Goal: Transaction & Acquisition: Book appointment/travel/reservation

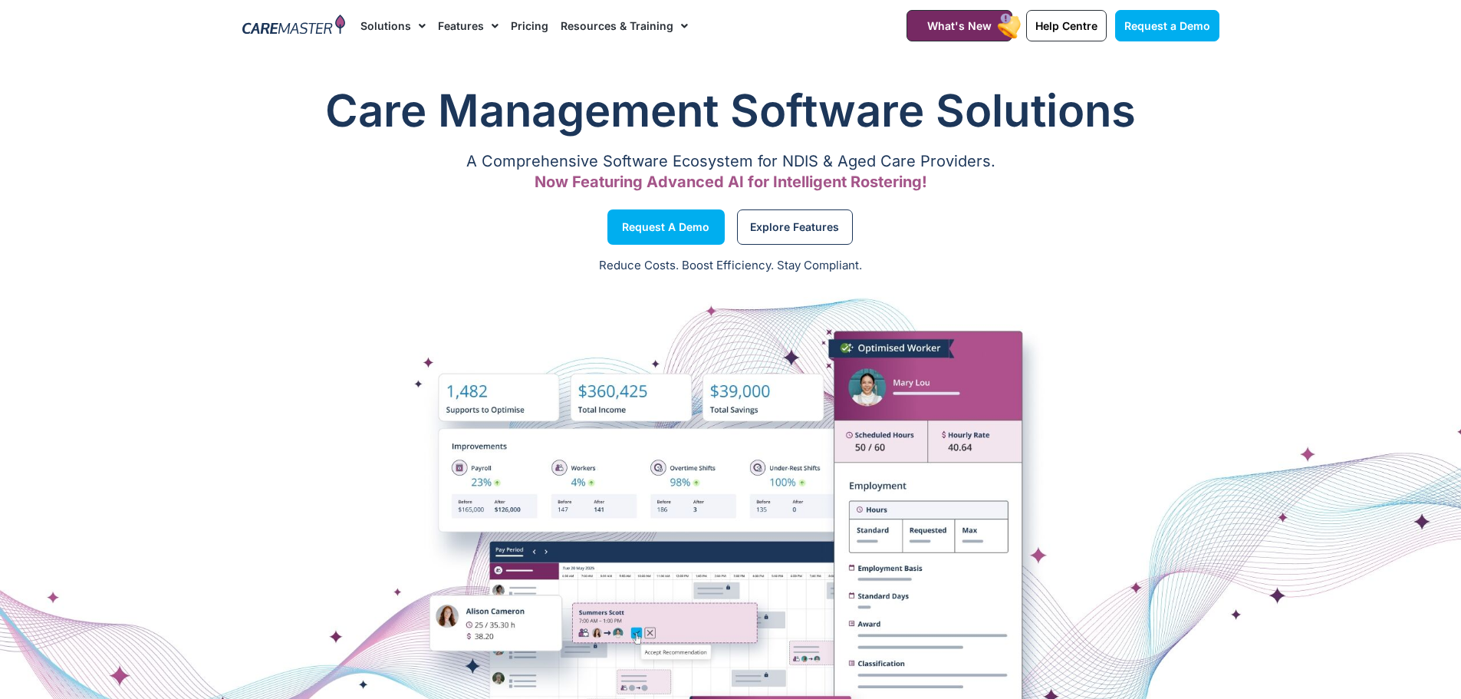
click at [527, 34] on link "Pricing" at bounding box center [530, 25] width 38 height 51
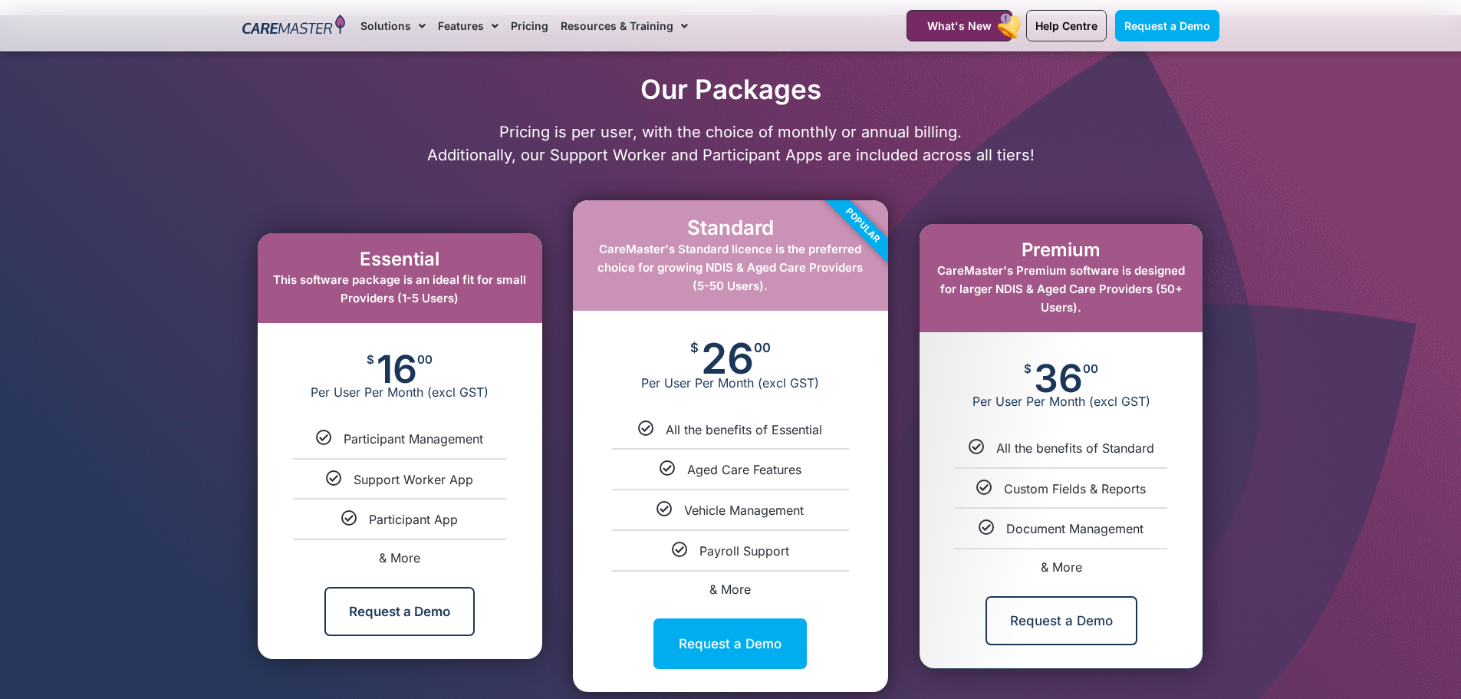
scroll to position [690, 0]
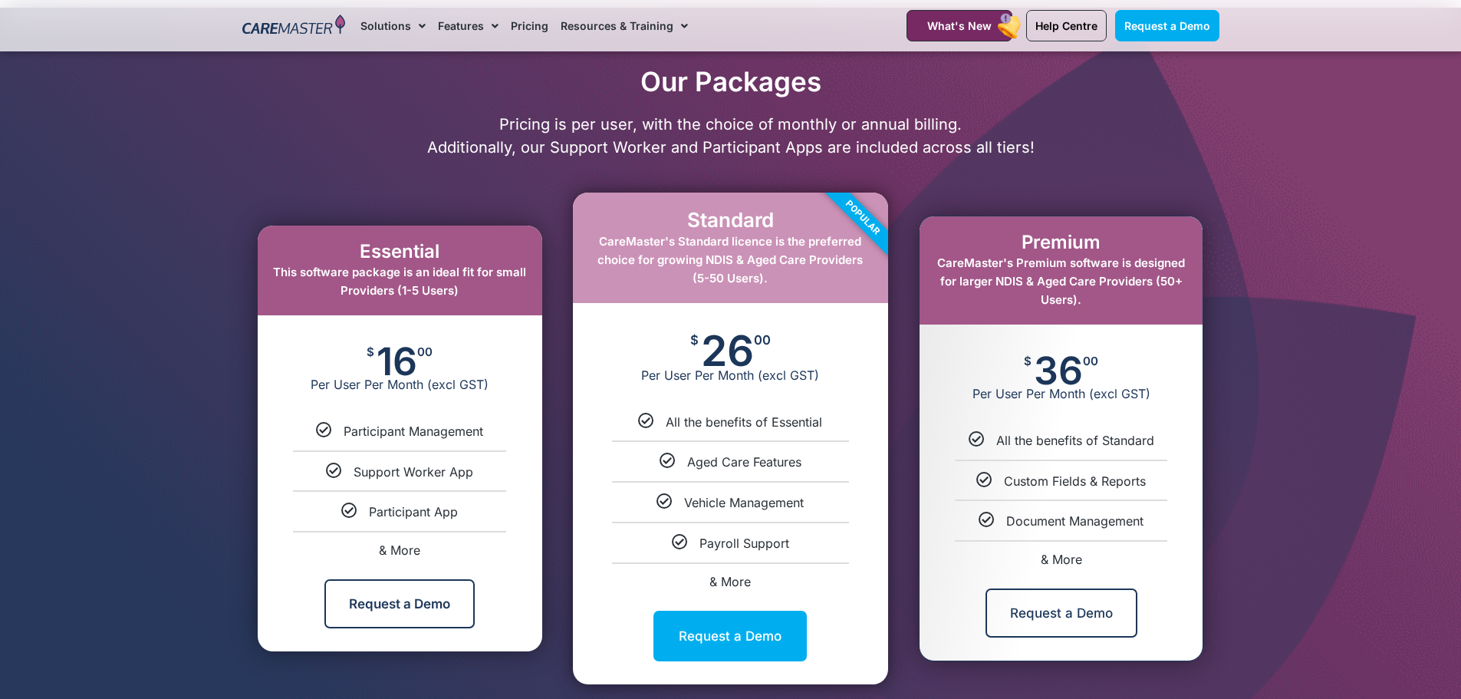
click at [408, 546] on span "& More" at bounding box center [399, 549] width 41 height 15
select select "***"
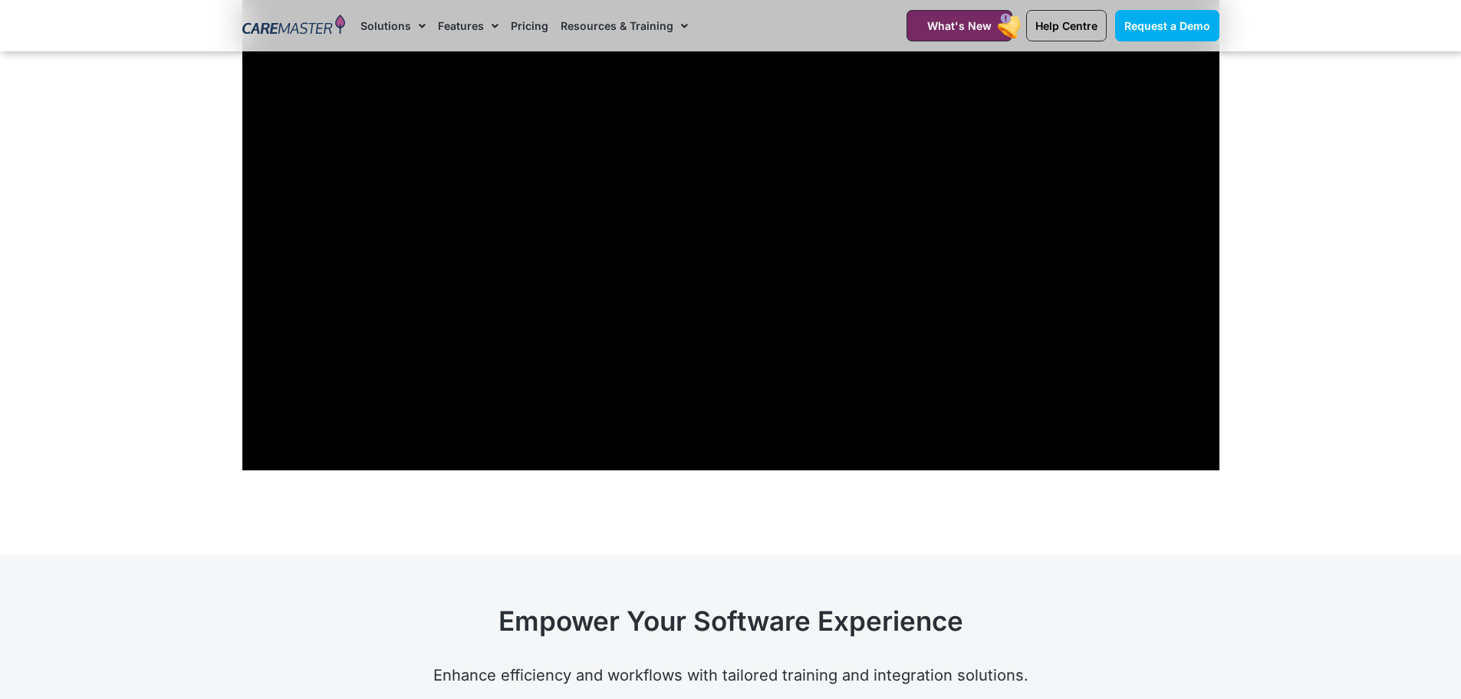
scroll to position [5146, 0]
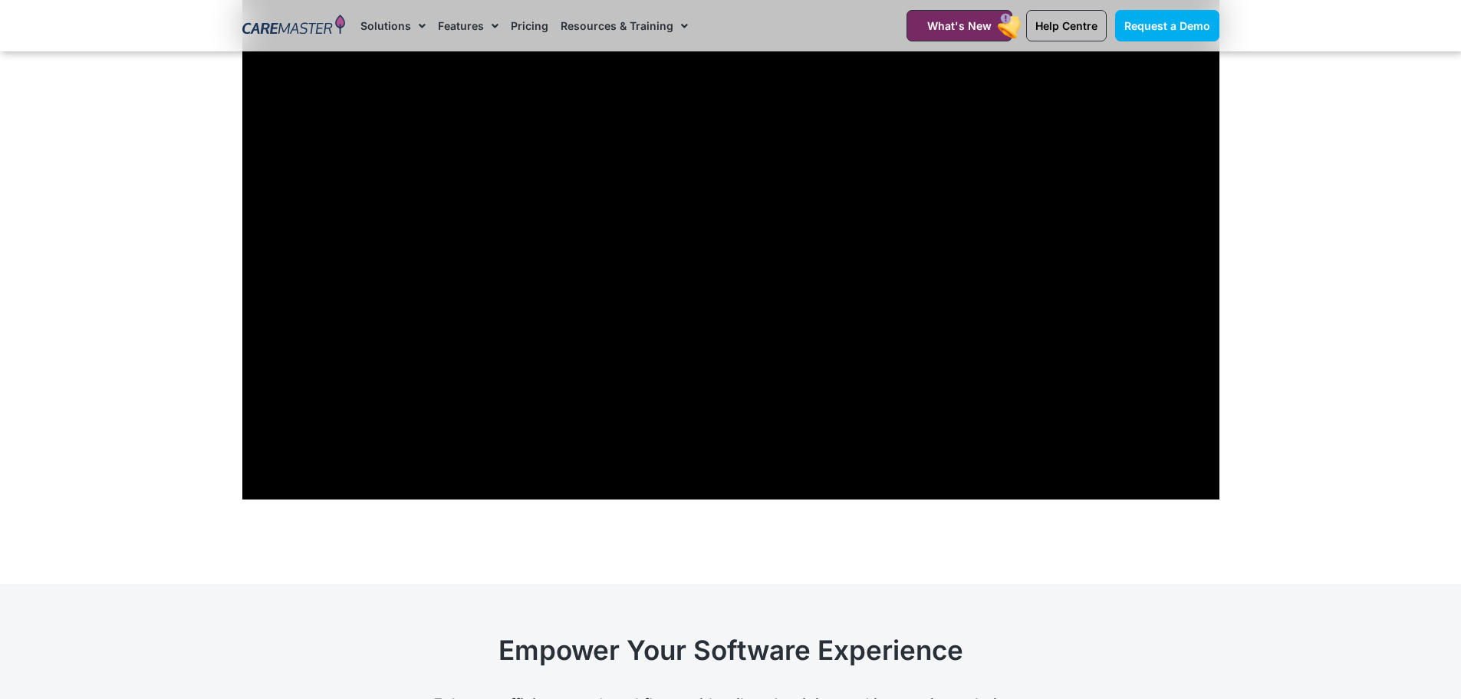
click at [1388, 390] on section "Learn How CareMaster Has Empowered Providers Just Like You!" at bounding box center [730, 189] width 1461 height 789
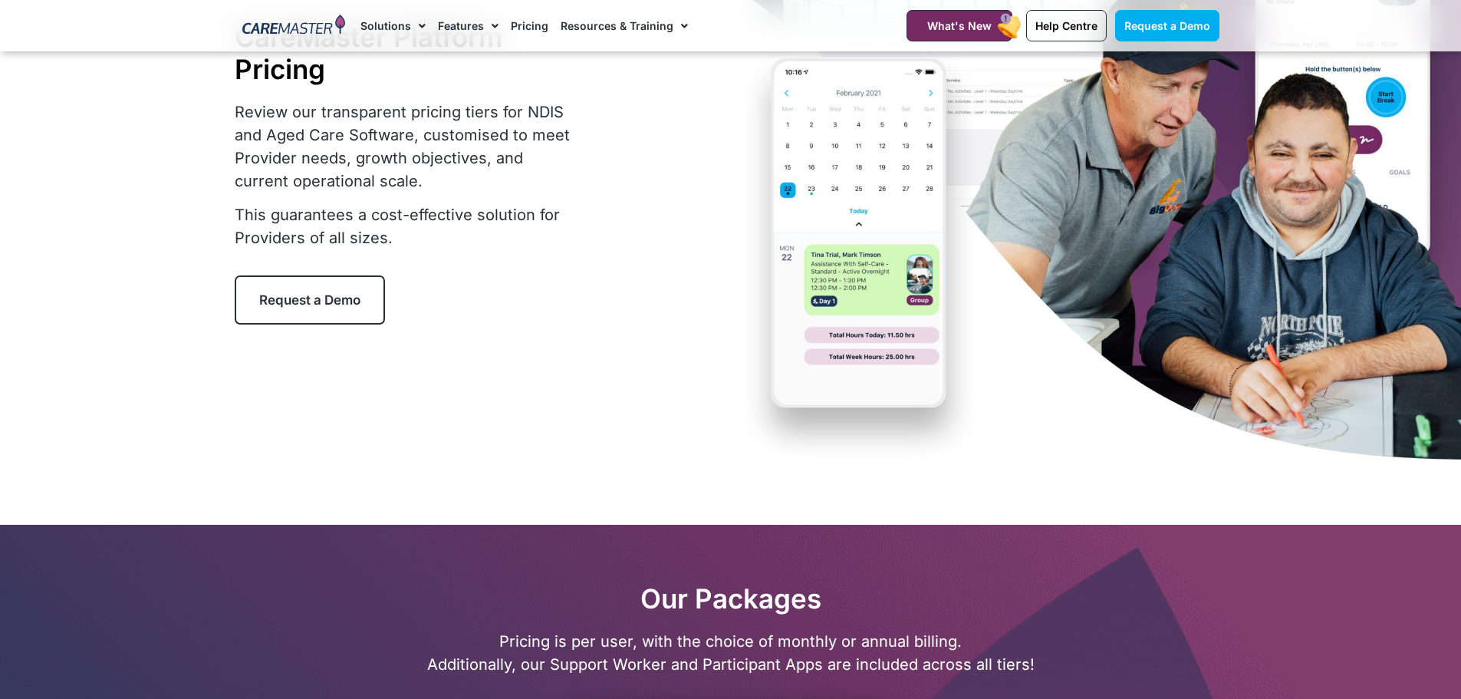
scroll to position [0, 0]
